Goal: Communication & Community: Answer question/provide support

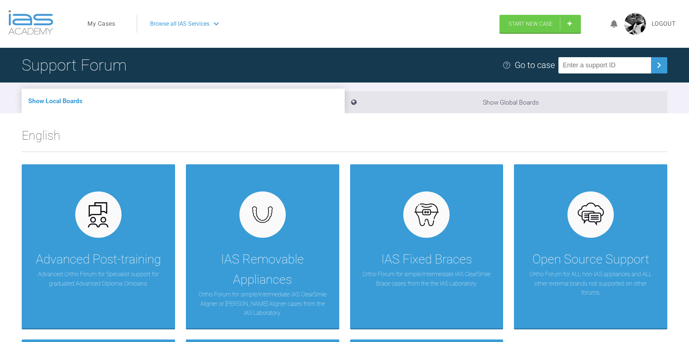
click at [102, 23] on link "My Cases" at bounding box center [102, 23] width 28 height 9
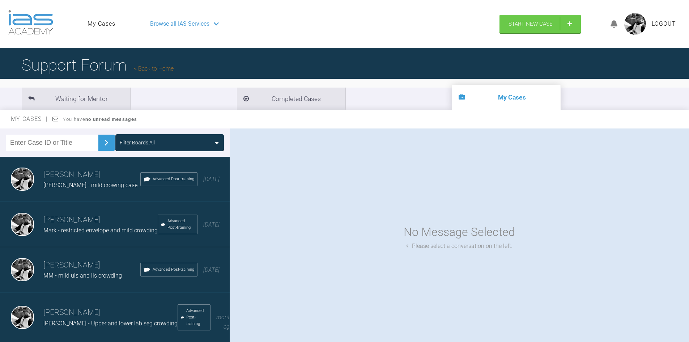
click at [88, 279] on span "MM - mild uls and lls crowding" at bounding box center [82, 275] width 79 height 7
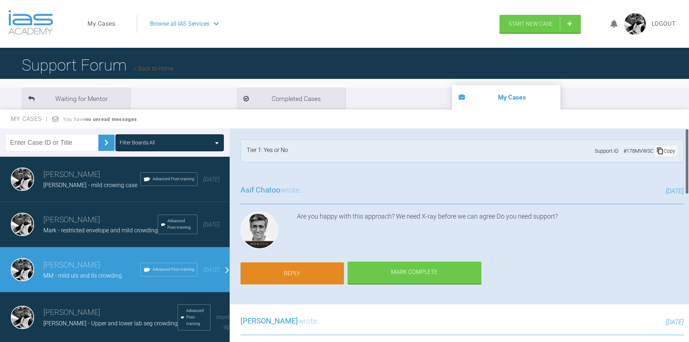
click at [291, 273] on link "Reply" at bounding box center [292, 273] width 103 height 22
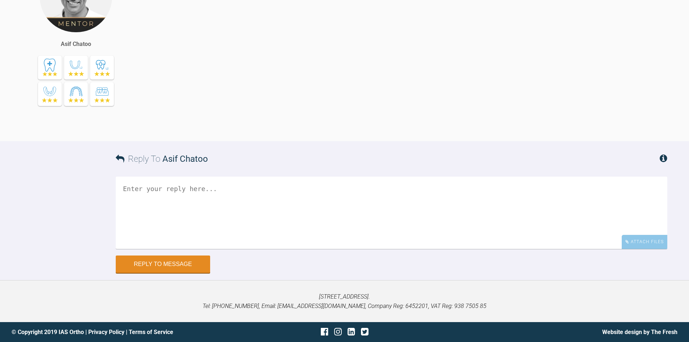
scroll to position [1151, 0]
click at [635, 242] on div "Attach Files" at bounding box center [645, 242] width 46 height 14
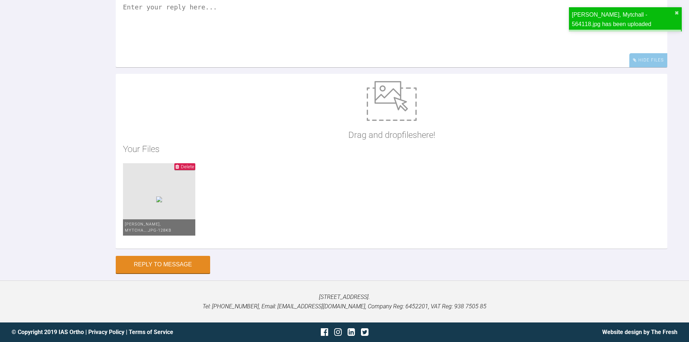
scroll to position [1224, 0]
click at [199, 67] on textarea at bounding box center [392, 31] width 552 height 72
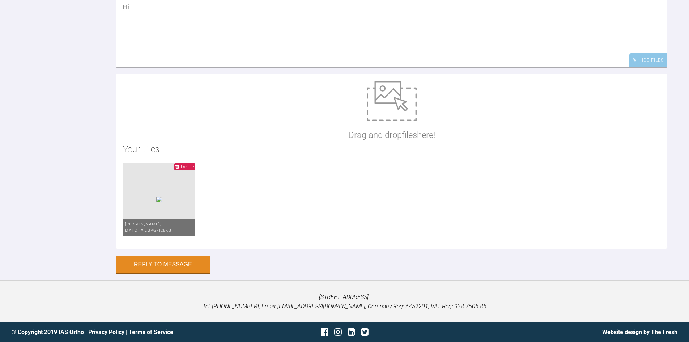
type textarea "H"
type textarea "OPG attached and all looks in order Thanks"
drag, startPoint x: 175, startPoint y: 264, endPoint x: 180, endPoint y: 263, distance: 4.9
click at [176, 264] on button "Reply to Message" at bounding box center [163, 264] width 94 height 17
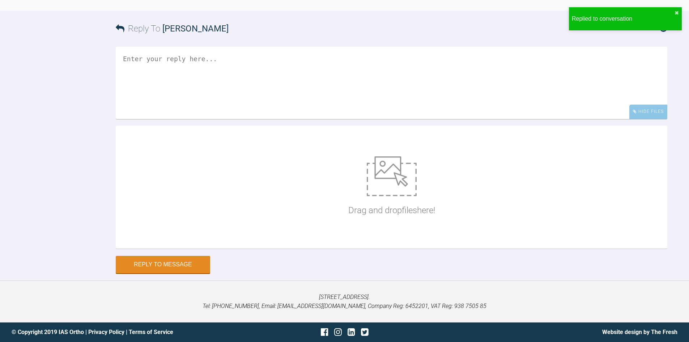
scroll to position [1296, 0]
